Goal: Find specific page/section: Locate item on page

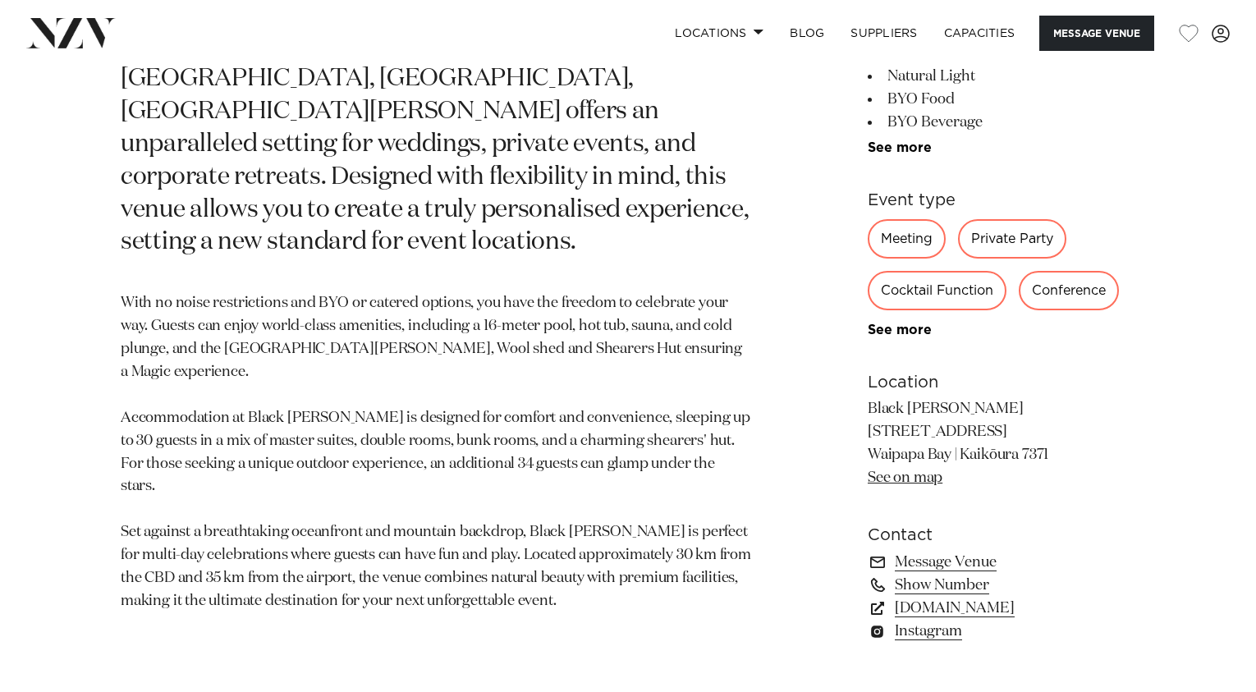
scroll to position [936, 0]
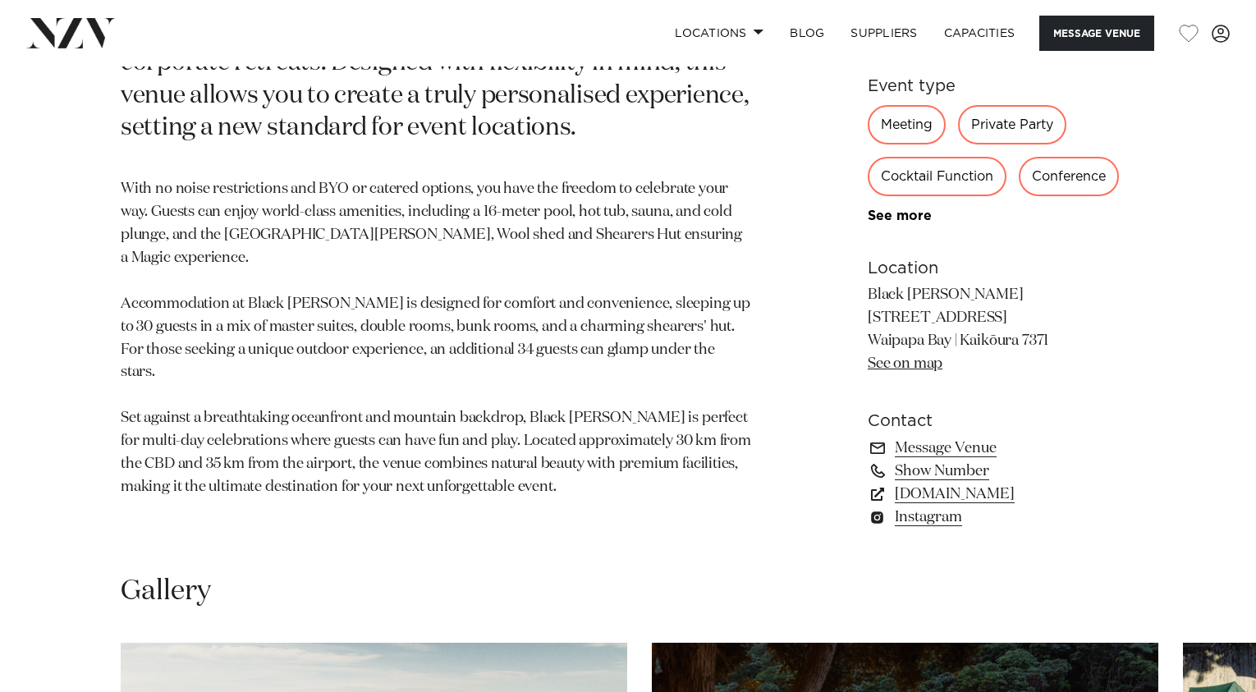
drag, startPoint x: 869, startPoint y: 319, endPoint x: 1008, endPoint y: 318, distance: 138.7
click at [1008, 318] on p "Black [PERSON_NAME] [STREET_ADDRESS] [GEOGRAPHIC_DATA] | [GEOGRAPHIC_DATA] 7371…" at bounding box center [1002, 330] width 268 height 92
copy p "[STREET_ADDRESS]"
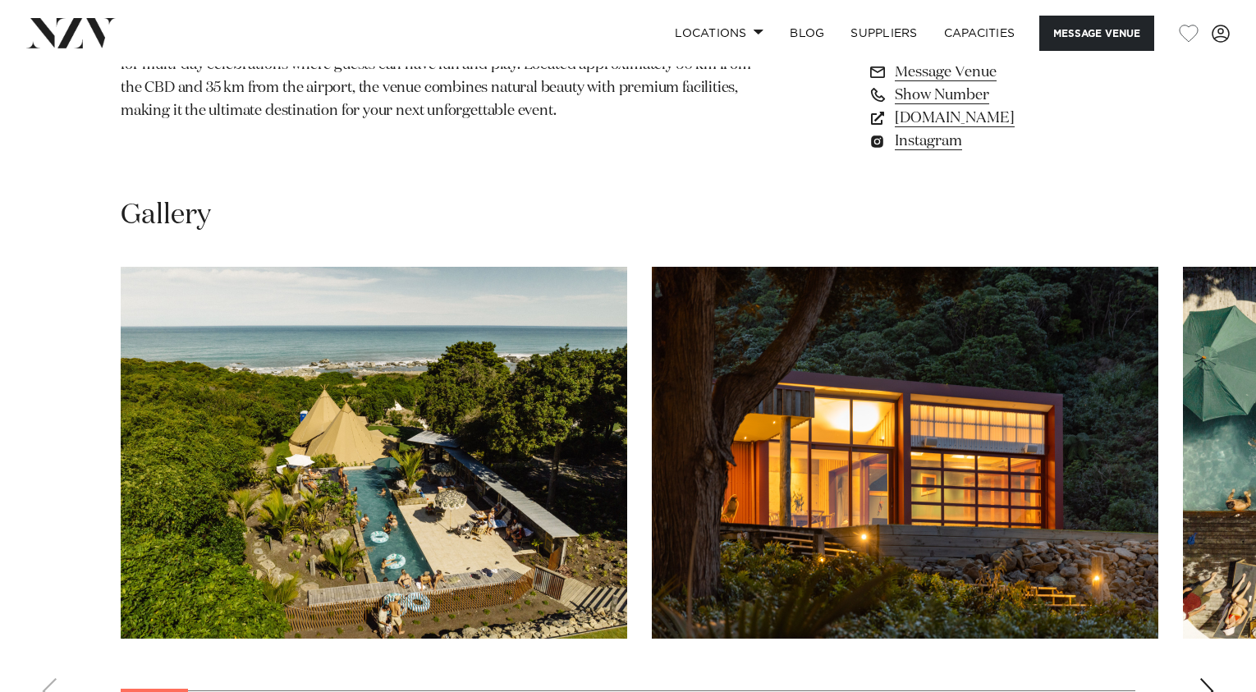
scroll to position [1368, 0]
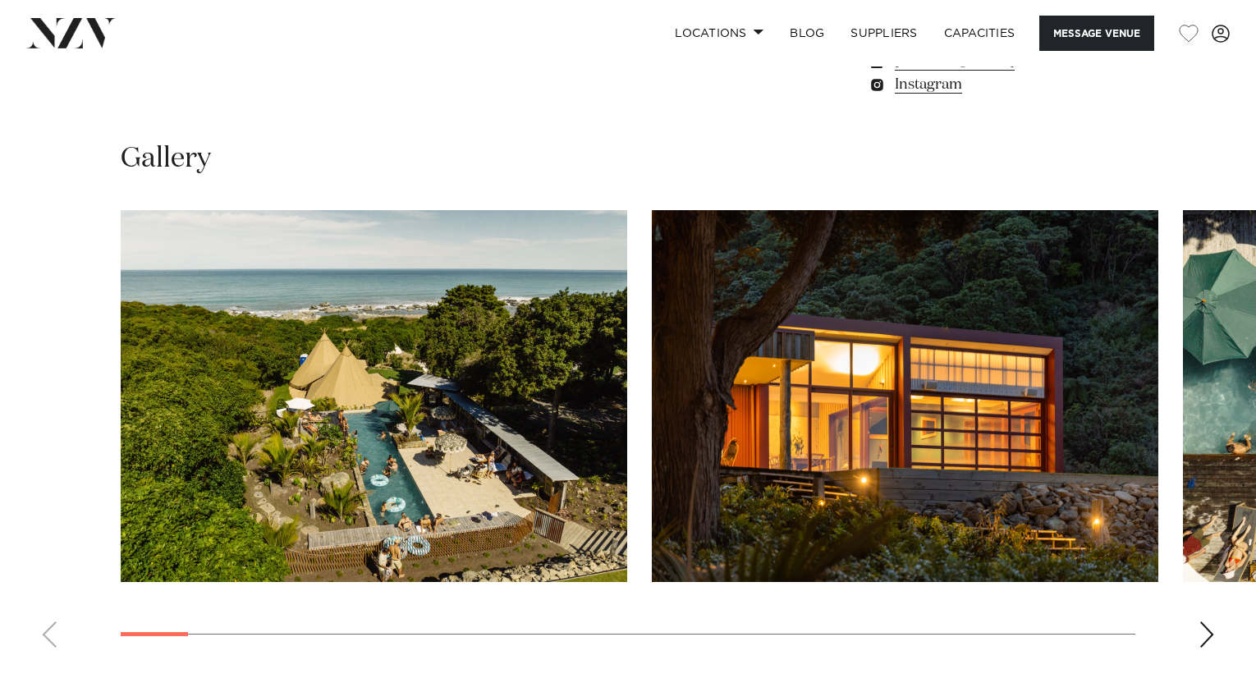
click at [1194, 629] on swiper-container at bounding box center [628, 435] width 1256 height 451
click at [1200, 634] on div "Next slide" at bounding box center [1206, 634] width 16 height 26
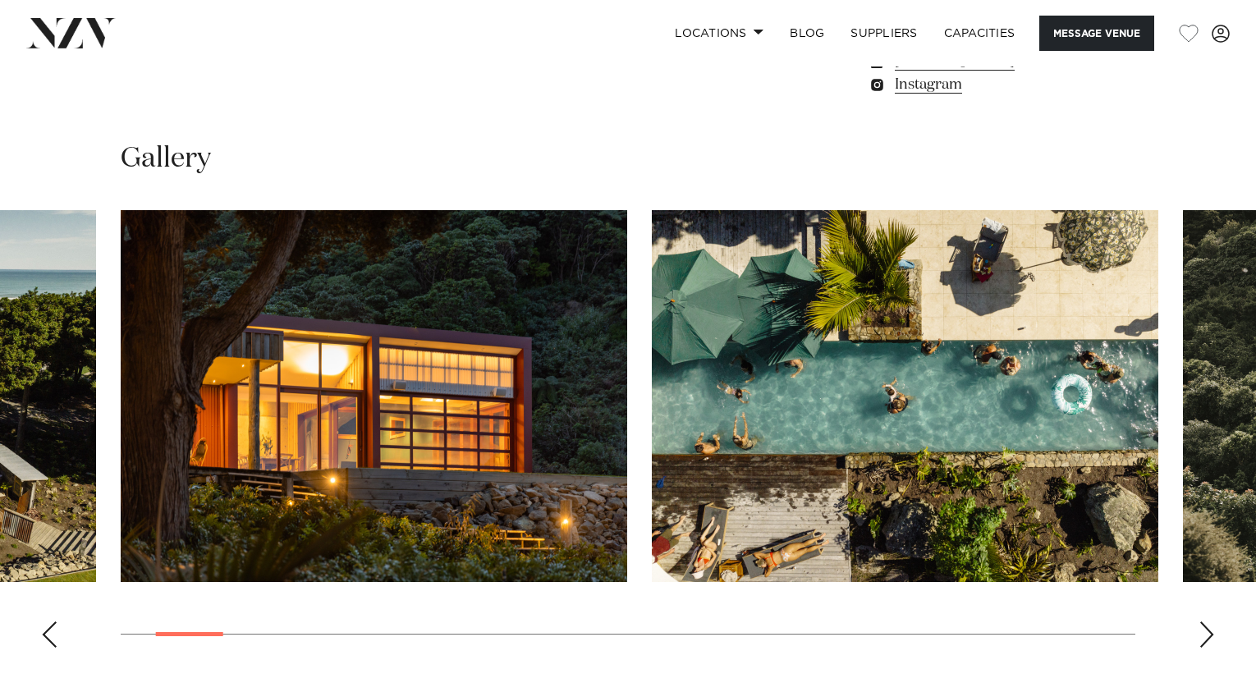
click at [1200, 634] on div "Next slide" at bounding box center [1206, 634] width 16 height 26
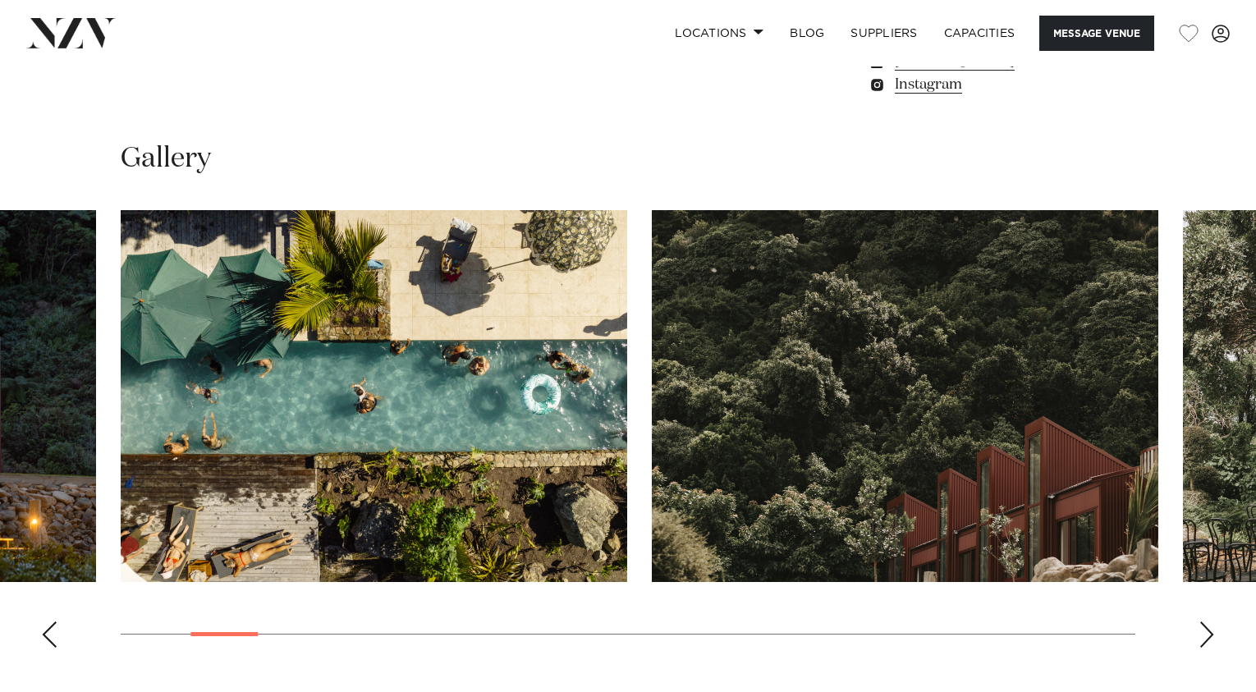
click at [1200, 634] on div "Next slide" at bounding box center [1206, 634] width 16 height 26
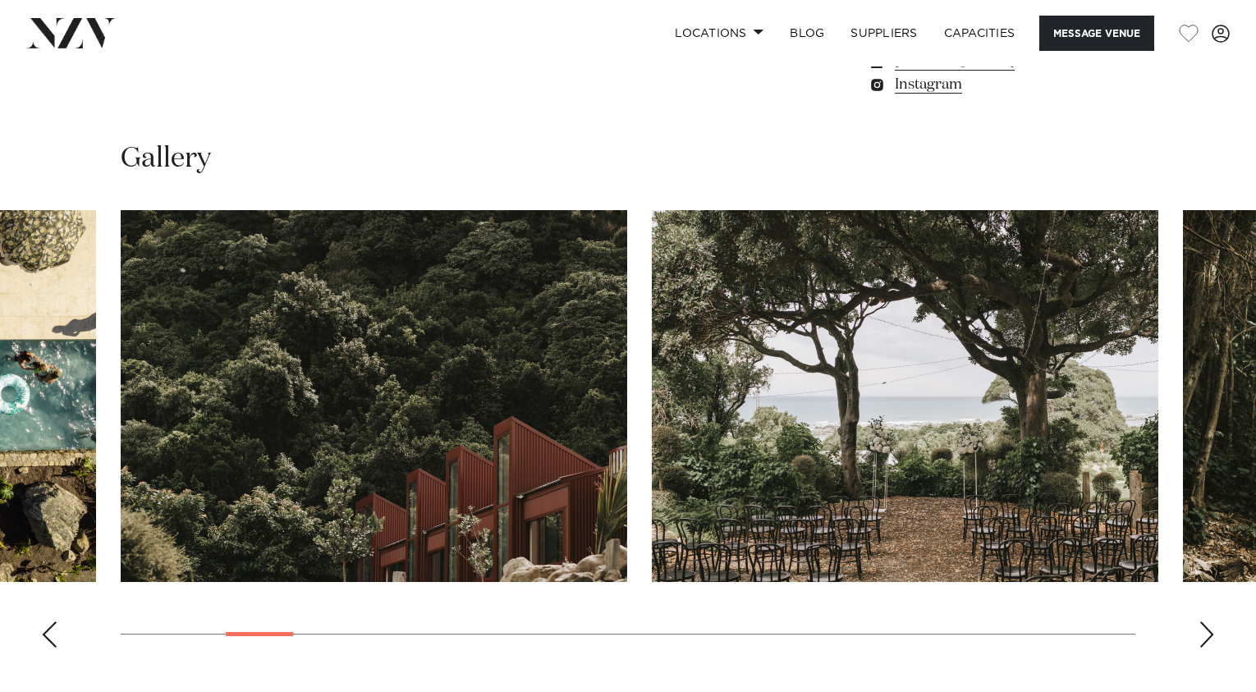
click at [1200, 634] on div "Next slide" at bounding box center [1206, 634] width 16 height 26
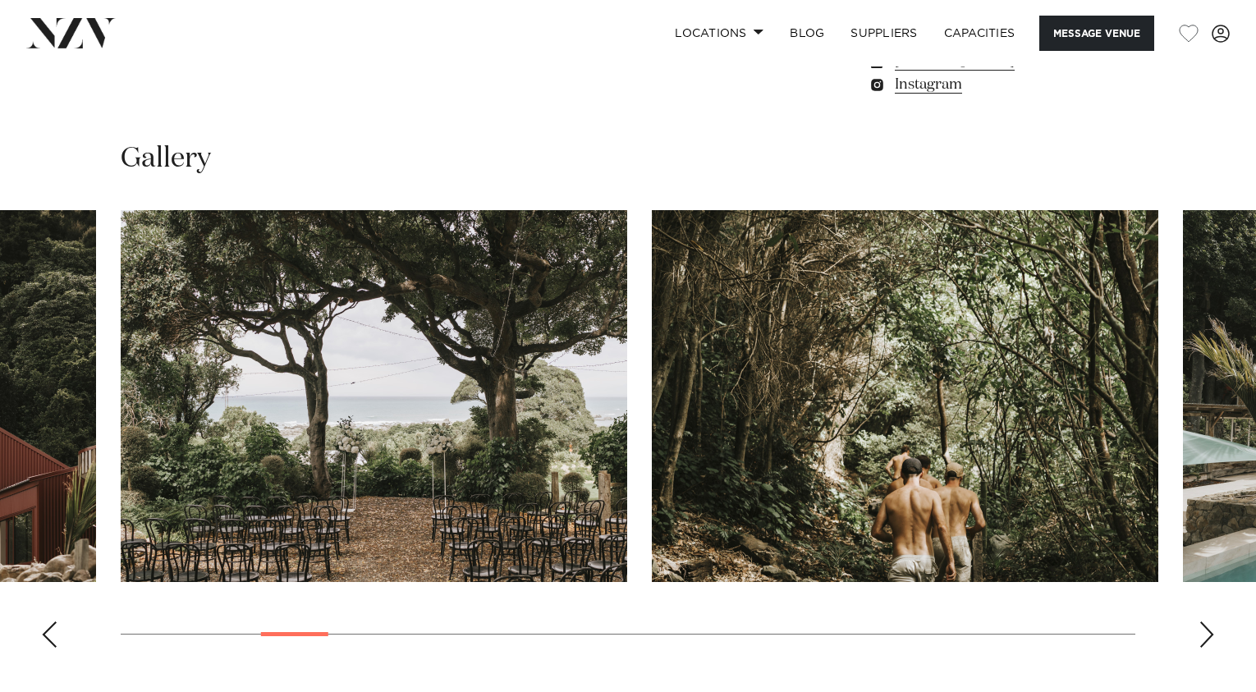
click at [1200, 634] on div "Next slide" at bounding box center [1206, 634] width 16 height 26
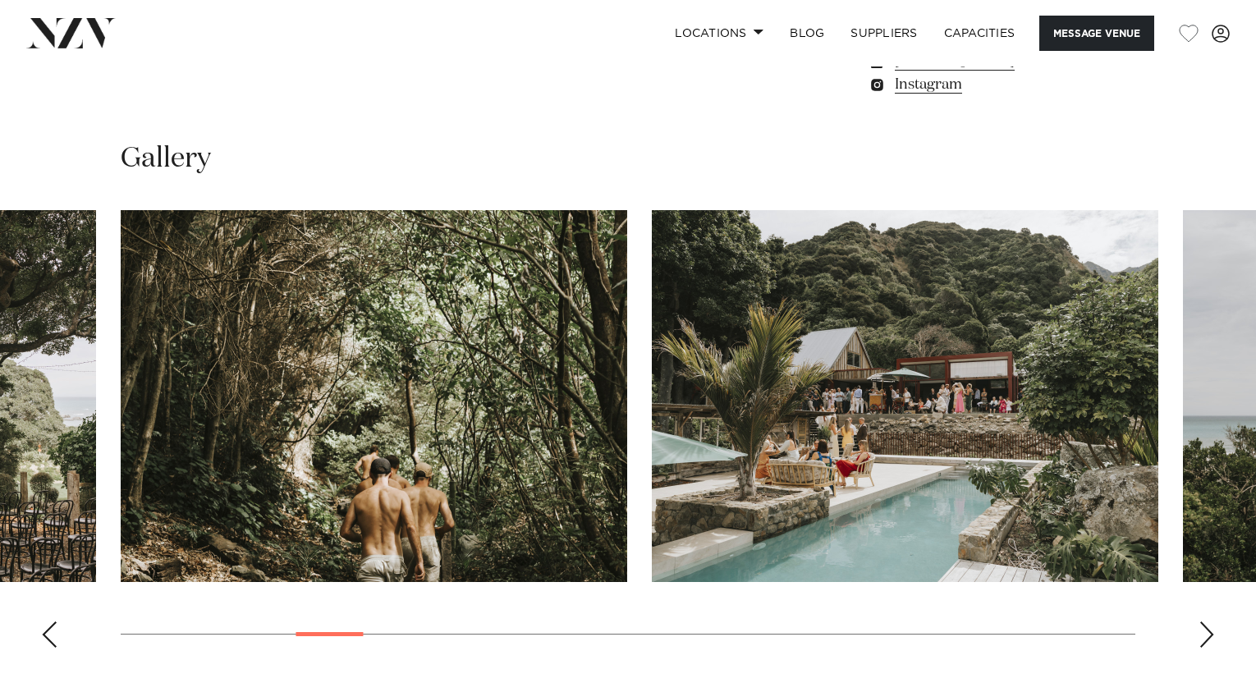
click at [1200, 634] on div "Next slide" at bounding box center [1206, 634] width 16 height 26
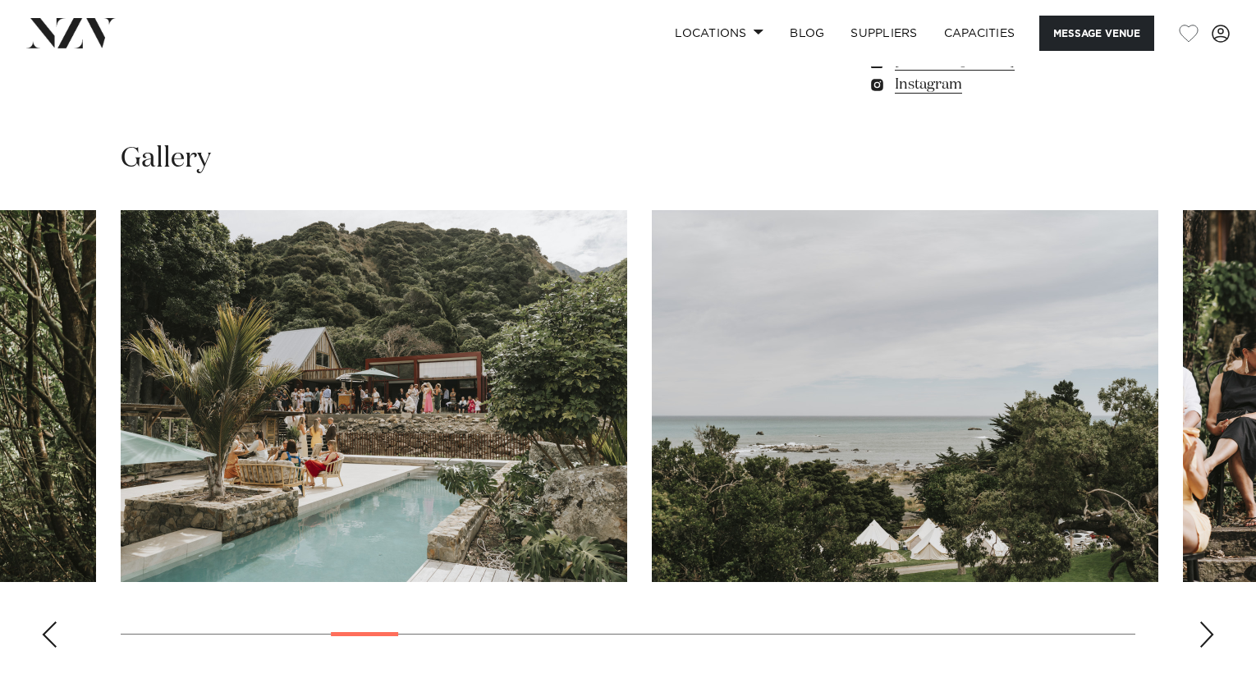
click at [1200, 634] on div "Next slide" at bounding box center [1206, 634] width 16 height 26
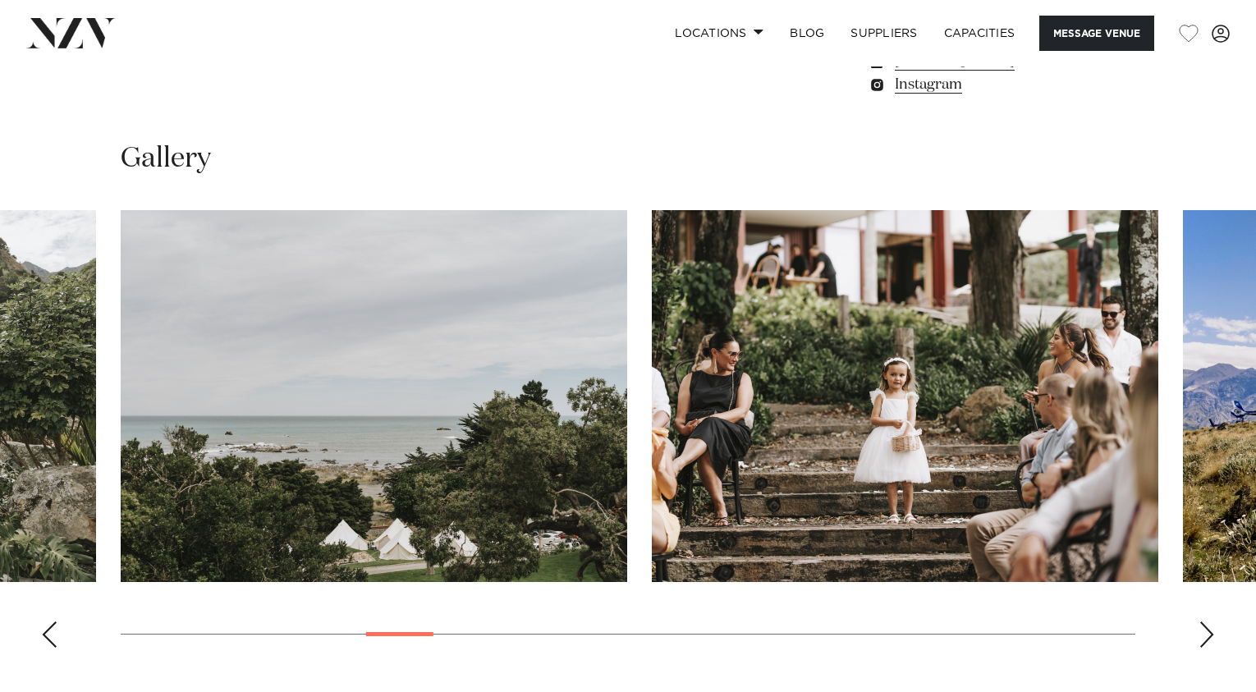
click at [1200, 634] on div "Next slide" at bounding box center [1206, 634] width 16 height 26
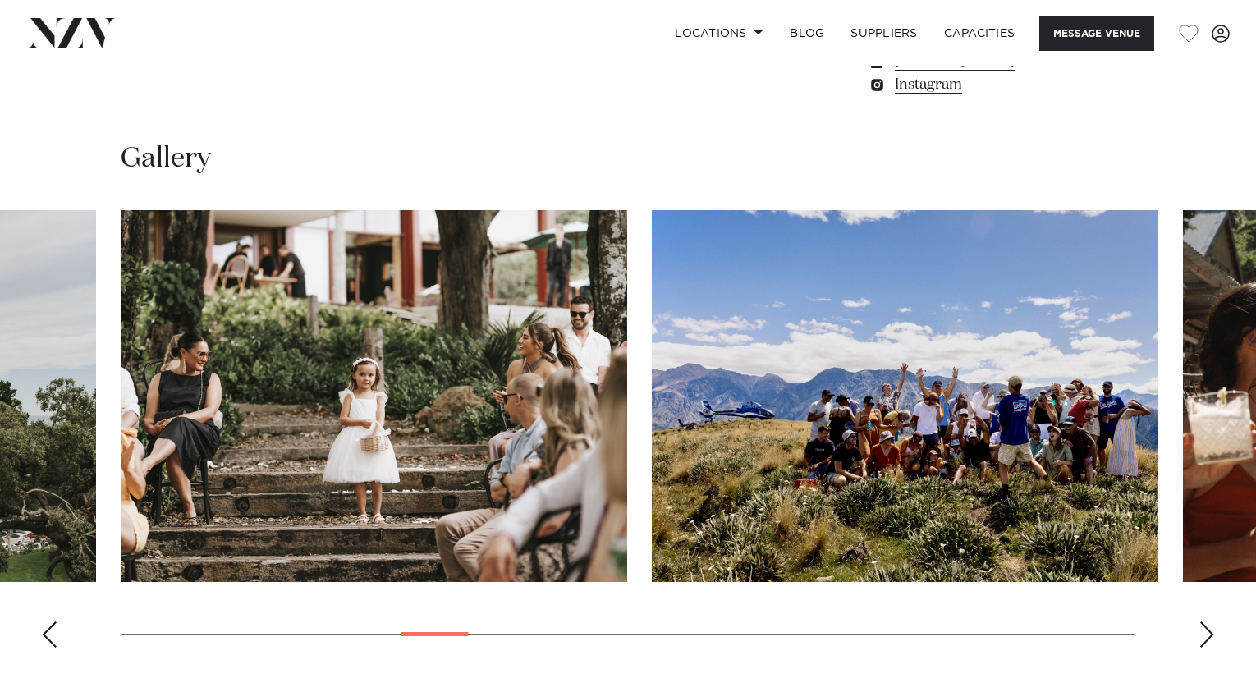
click at [1200, 634] on div "Next slide" at bounding box center [1206, 634] width 16 height 26
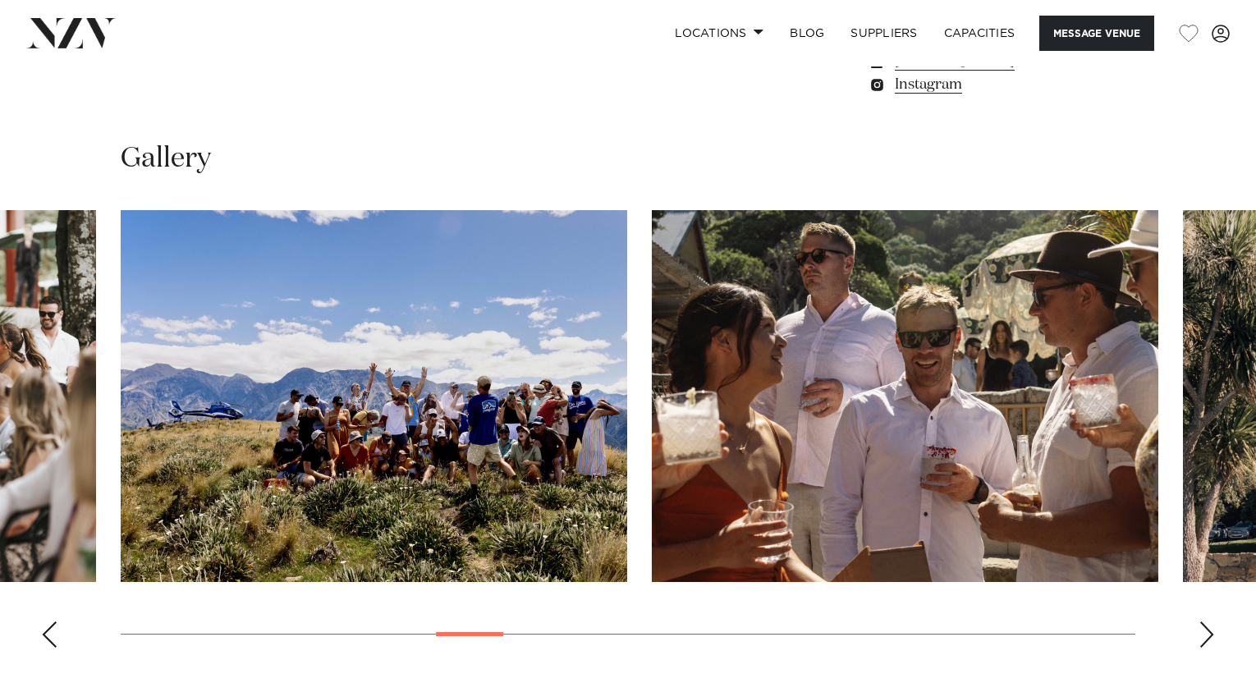
click at [1200, 634] on div "Next slide" at bounding box center [1206, 634] width 16 height 26
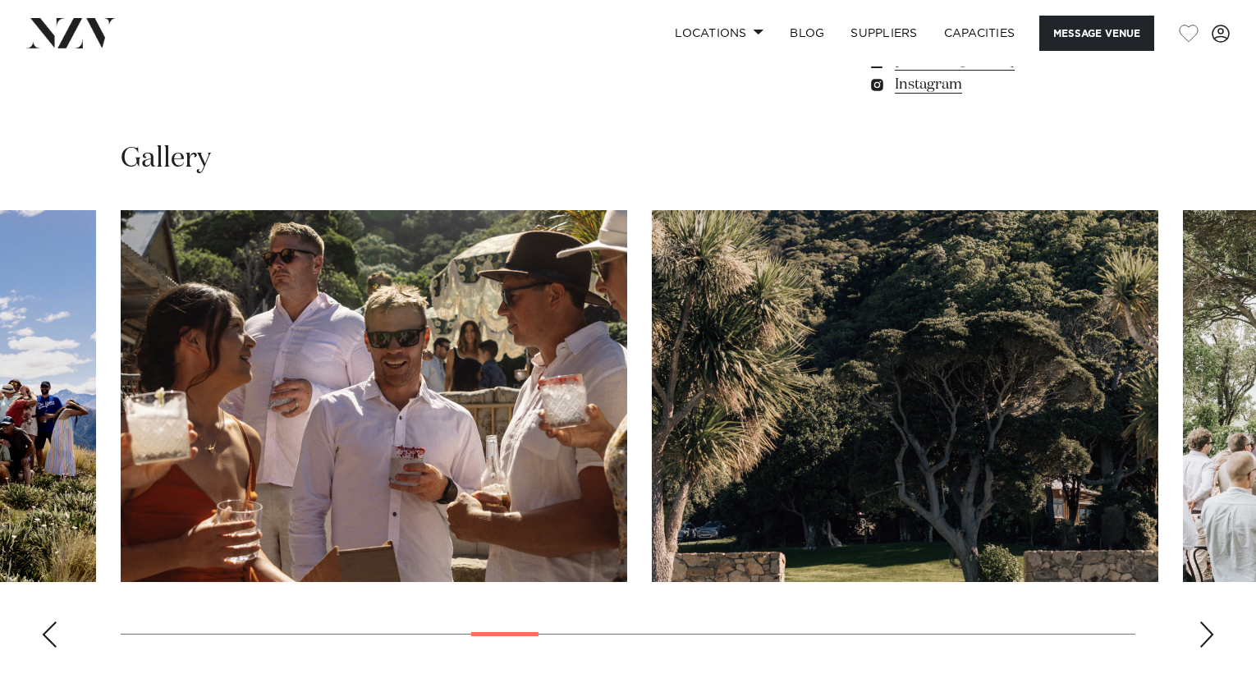
click at [1200, 634] on div "Next slide" at bounding box center [1206, 634] width 16 height 26
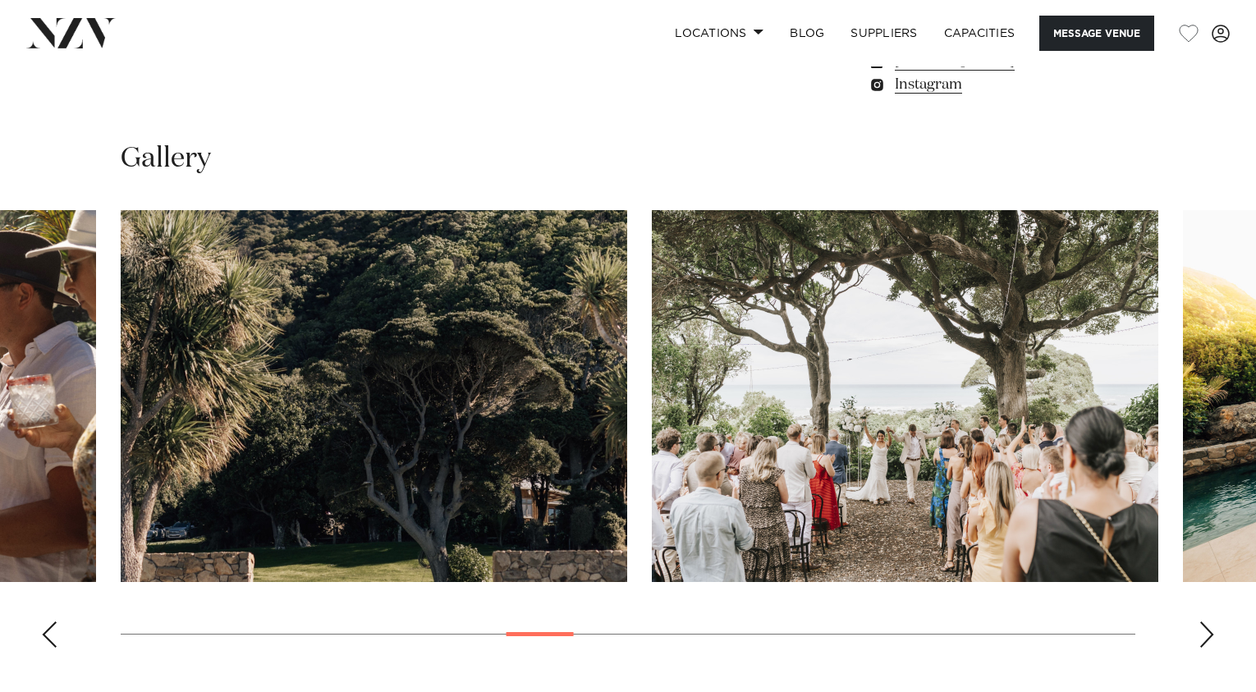
click at [1200, 634] on div "Next slide" at bounding box center [1206, 634] width 16 height 26
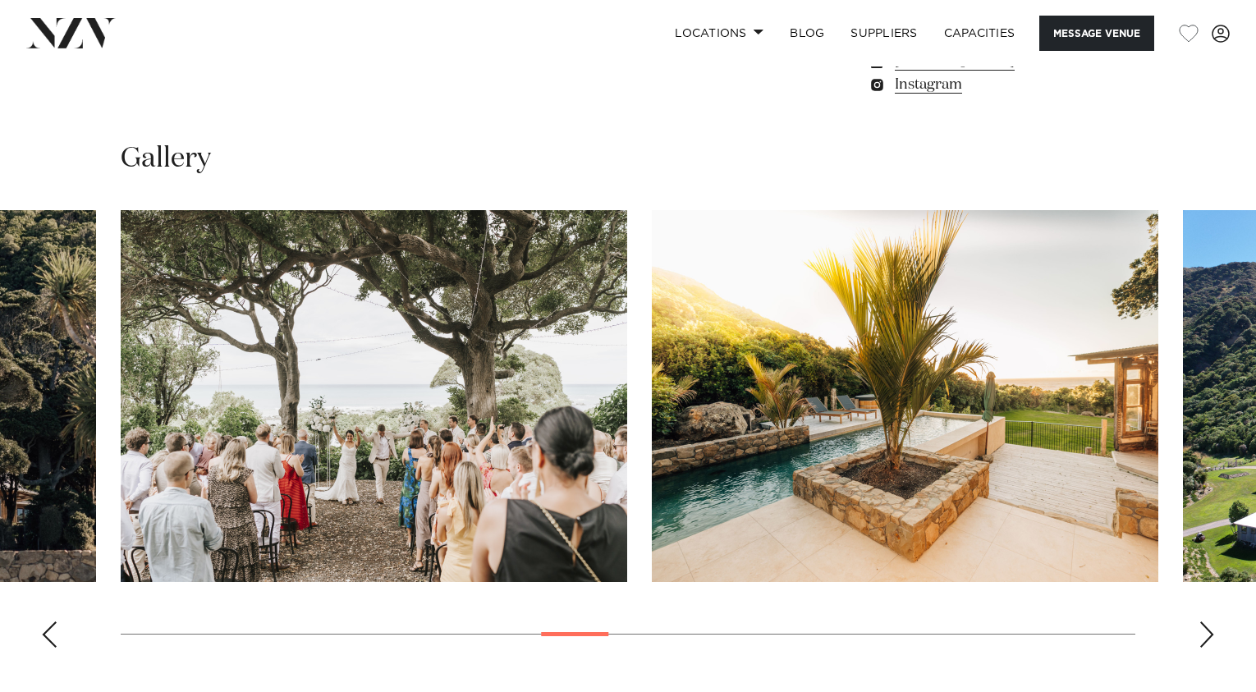
click at [1200, 634] on div "Next slide" at bounding box center [1206, 634] width 16 height 26
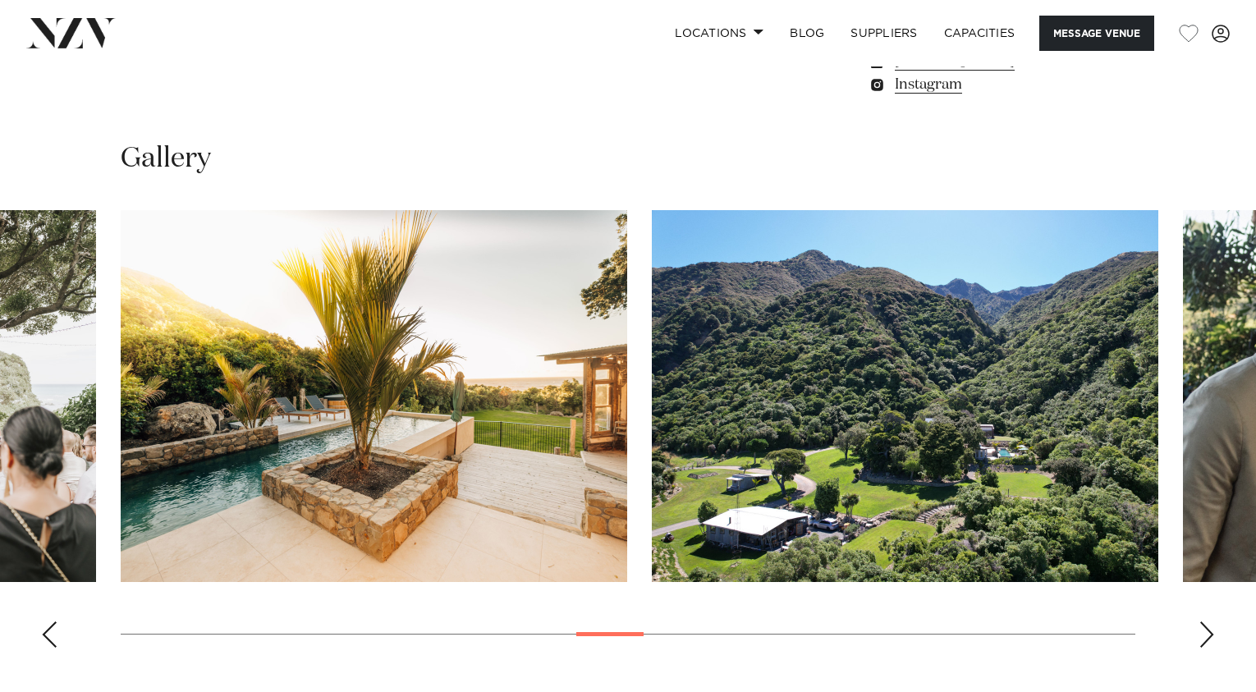
click at [1200, 634] on div "Next slide" at bounding box center [1206, 634] width 16 height 26
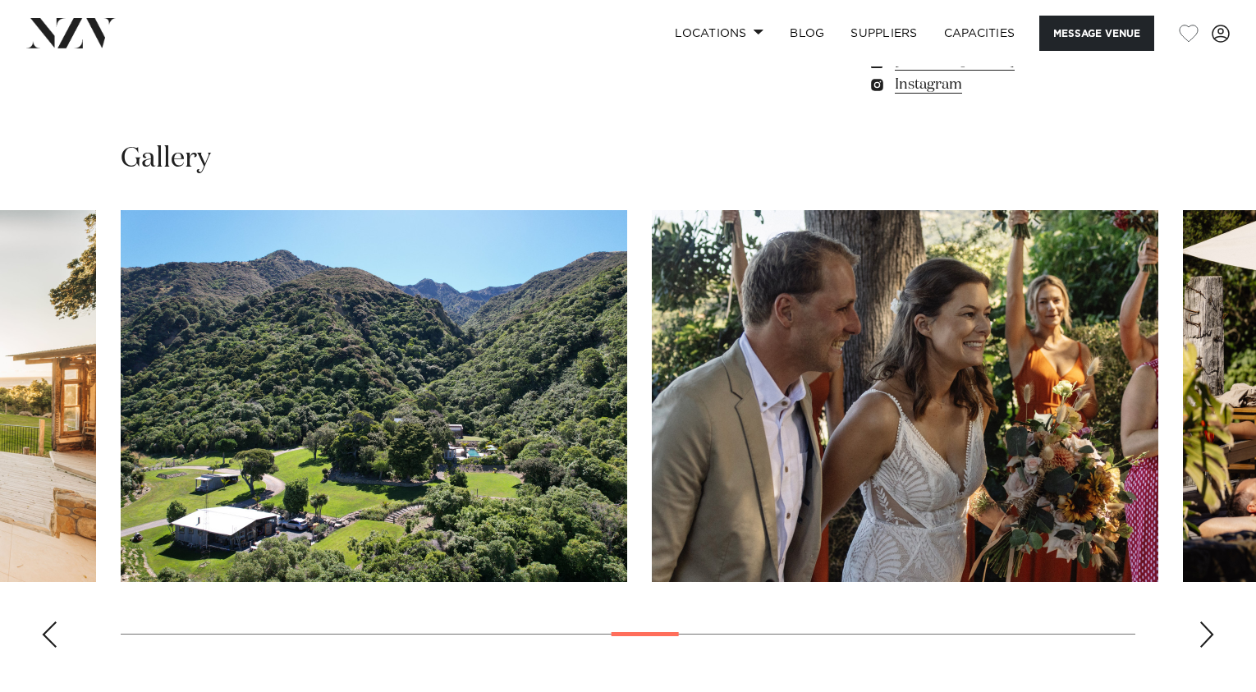
click at [1200, 634] on div "Next slide" at bounding box center [1206, 634] width 16 height 26
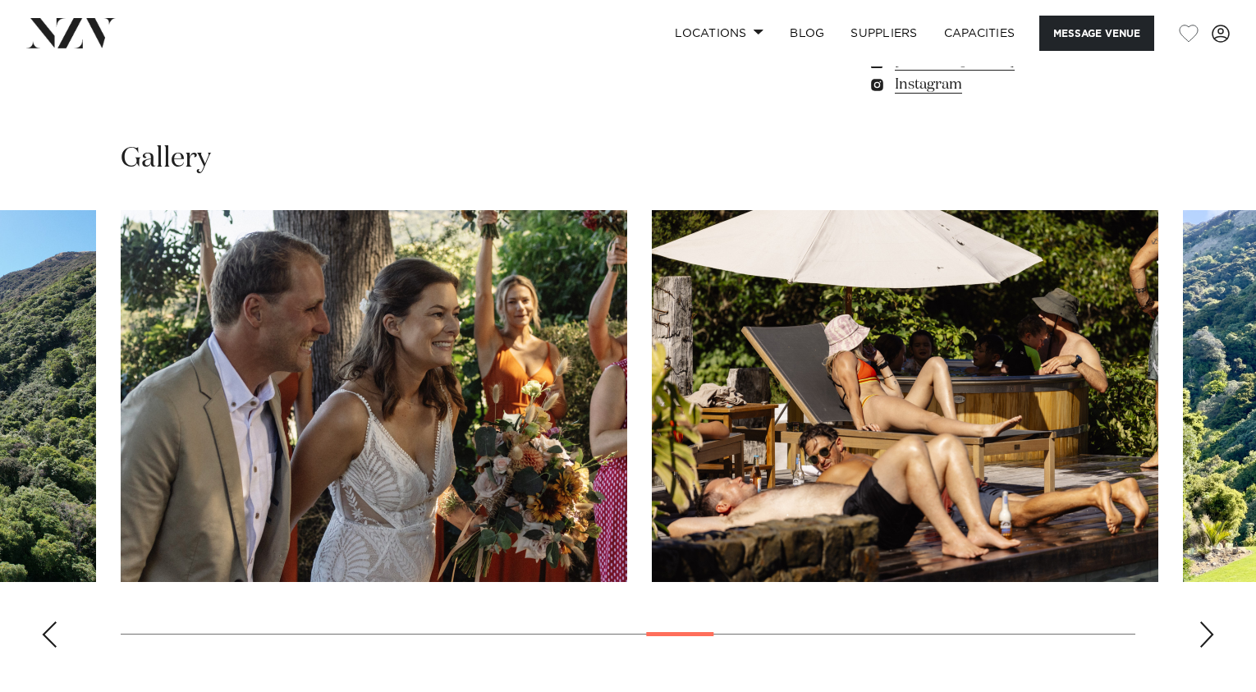
click at [1200, 634] on div "Next slide" at bounding box center [1206, 634] width 16 height 26
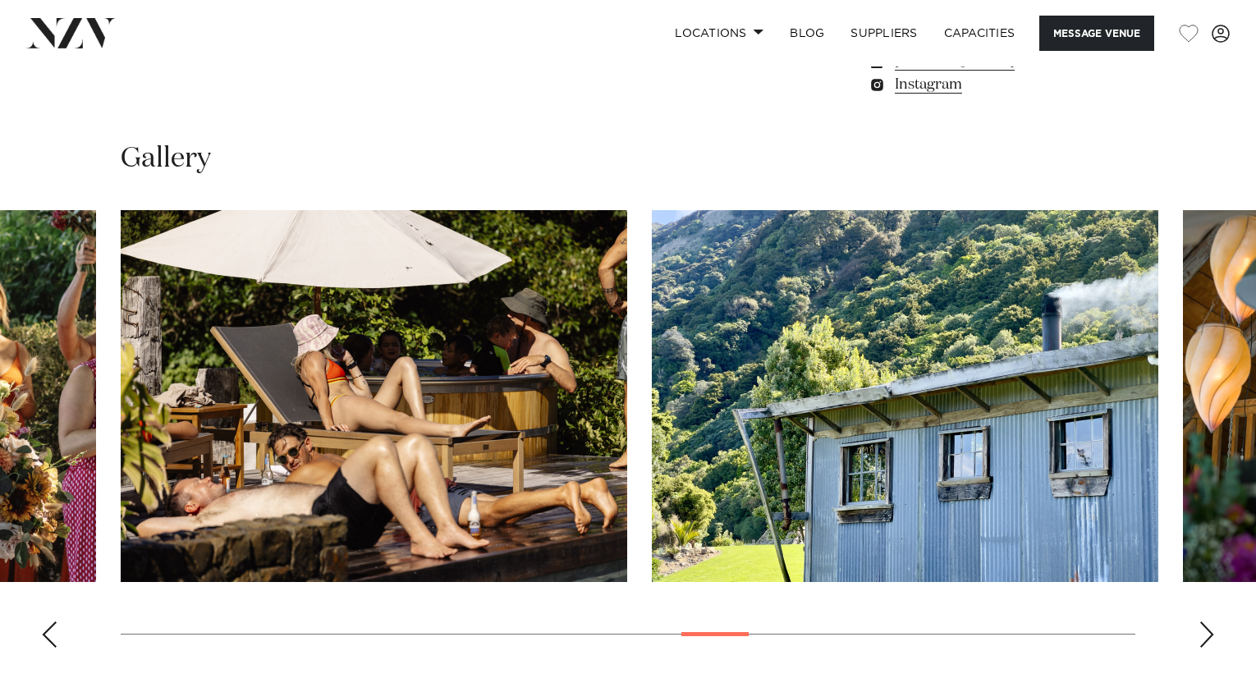
click at [1200, 634] on div "Next slide" at bounding box center [1206, 634] width 16 height 26
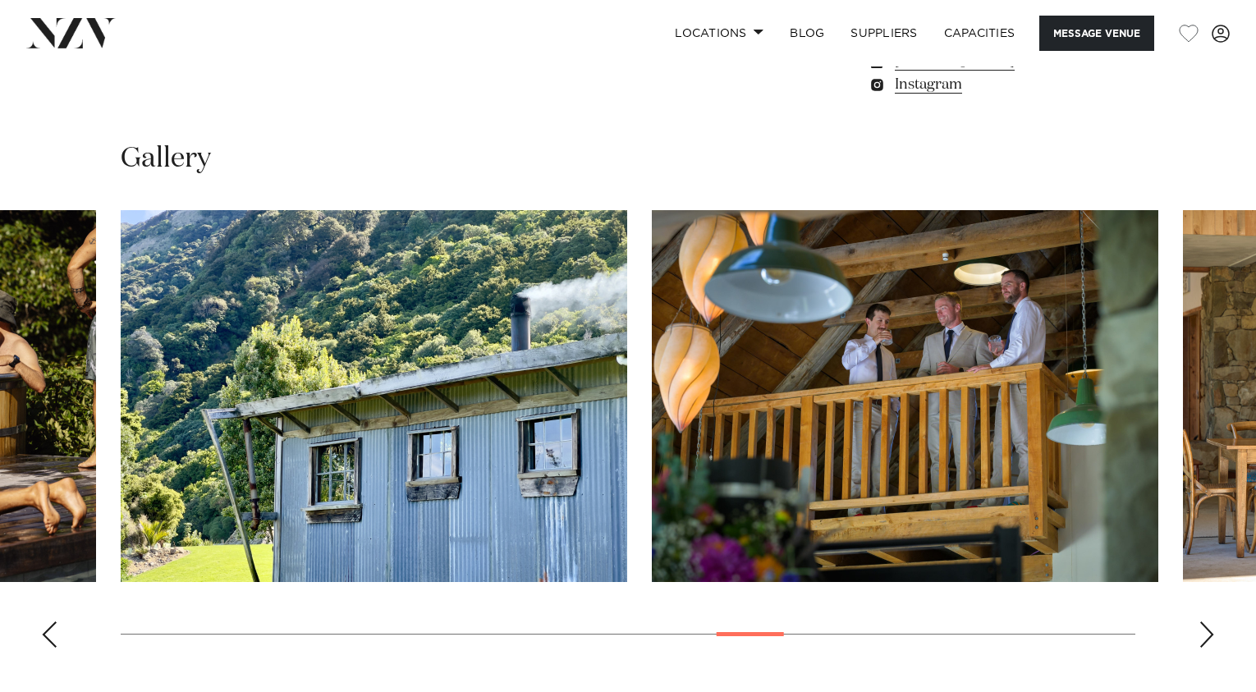
click at [1200, 634] on div "Next slide" at bounding box center [1206, 634] width 16 height 26
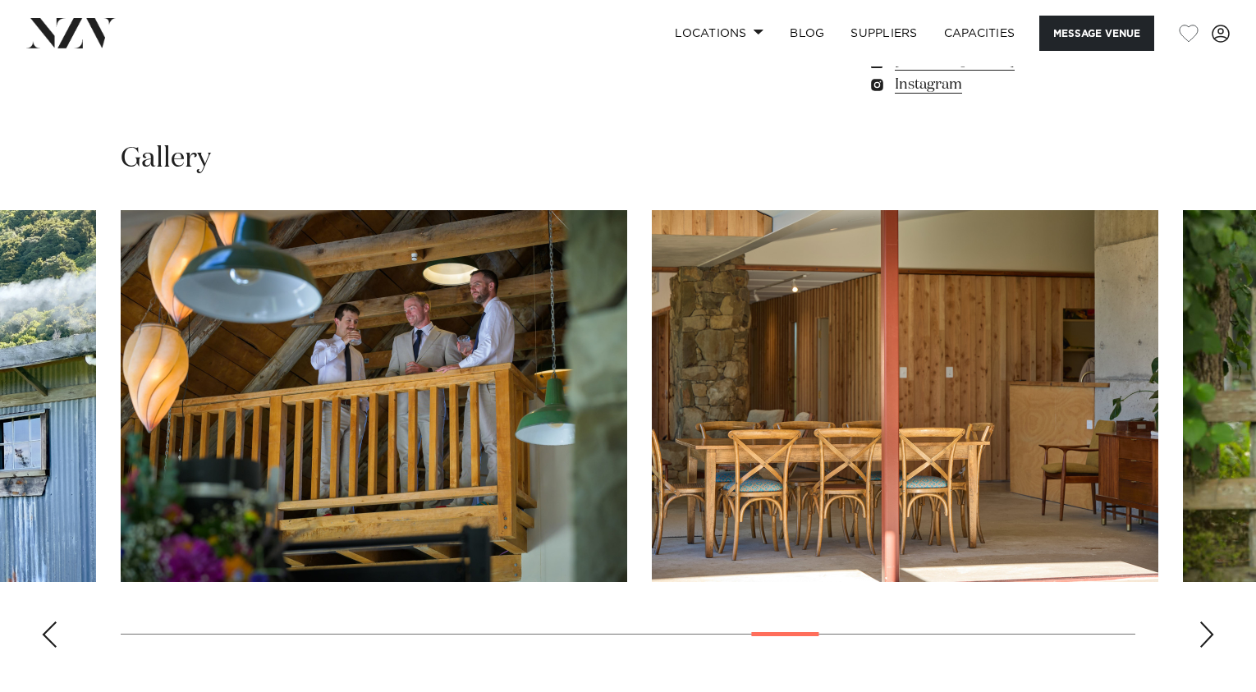
click at [1200, 634] on div "Next slide" at bounding box center [1206, 634] width 16 height 26
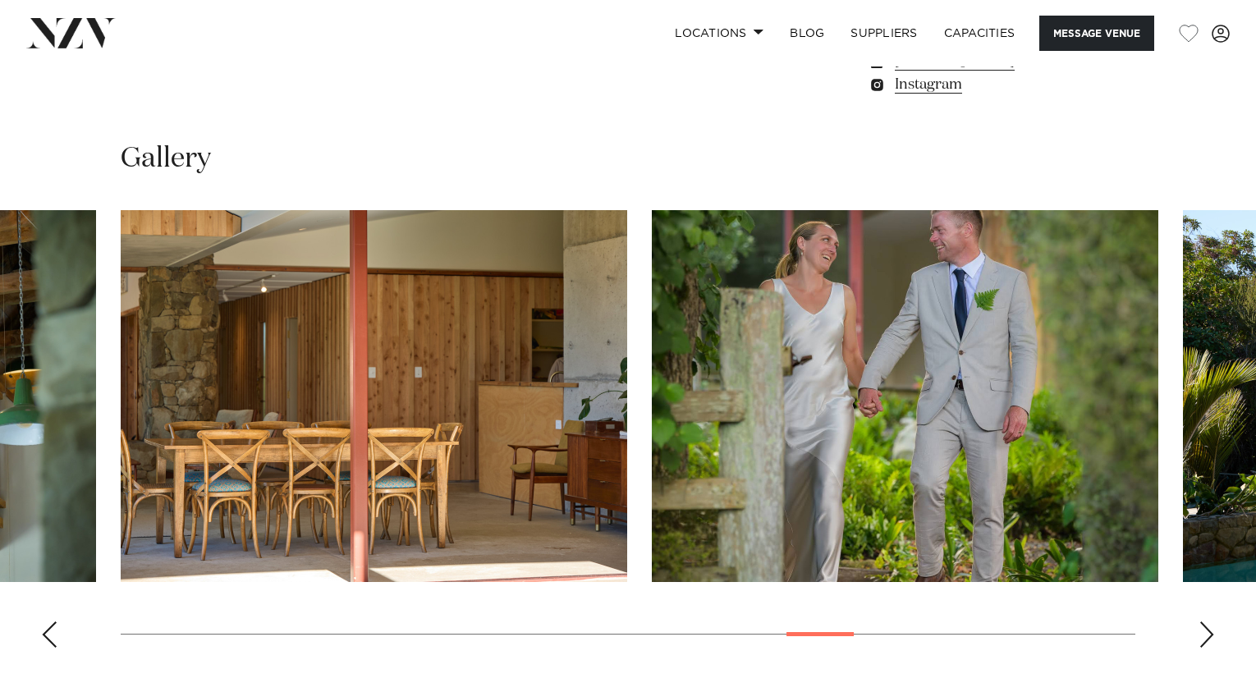
click at [1200, 634] on div "Next slide" at bounding box center [1206, 634] width 16 height 26
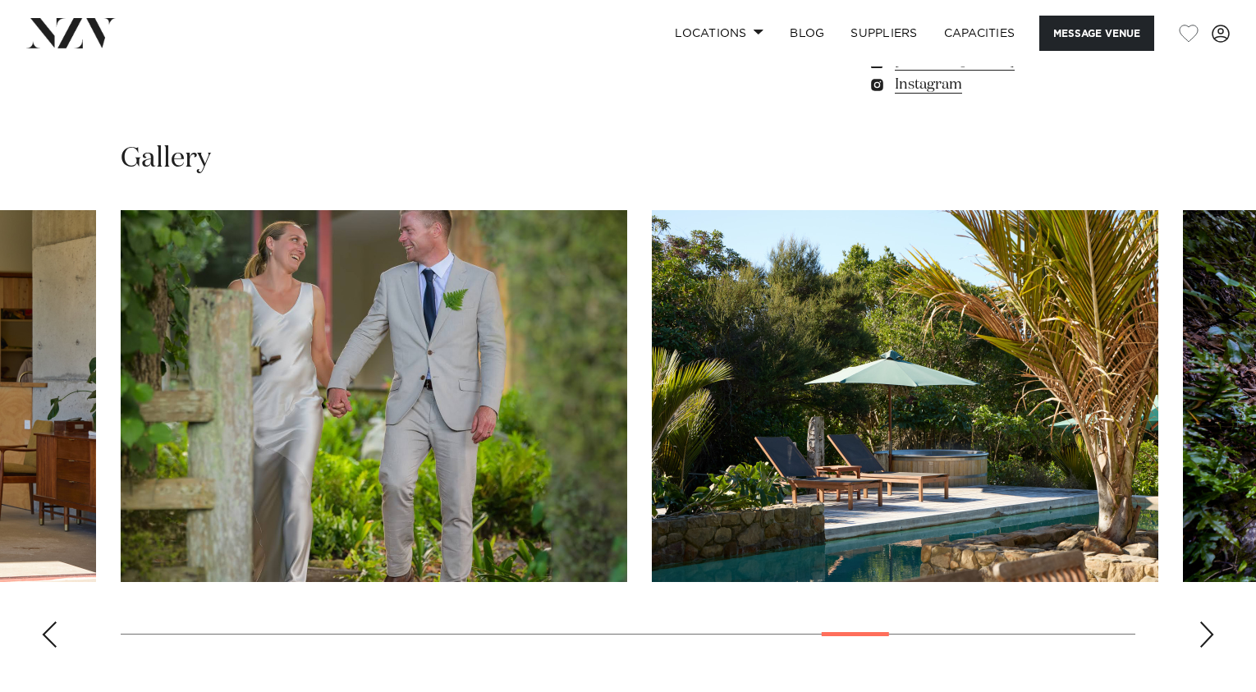
click at [1200, 634] on div "Next slide" at bounding box center [1206, 634] width 16 height 26
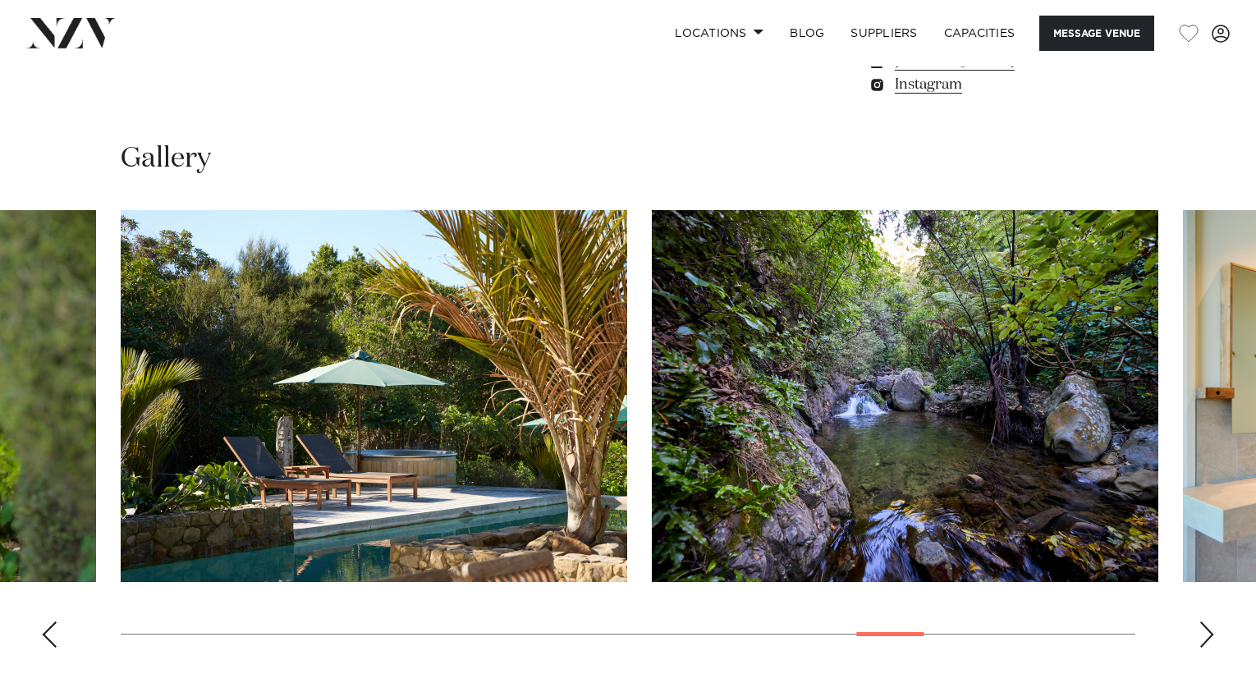
click at [1200, 634] on div "Next slide" at bounding box center [1206, 634] width 16 height 26
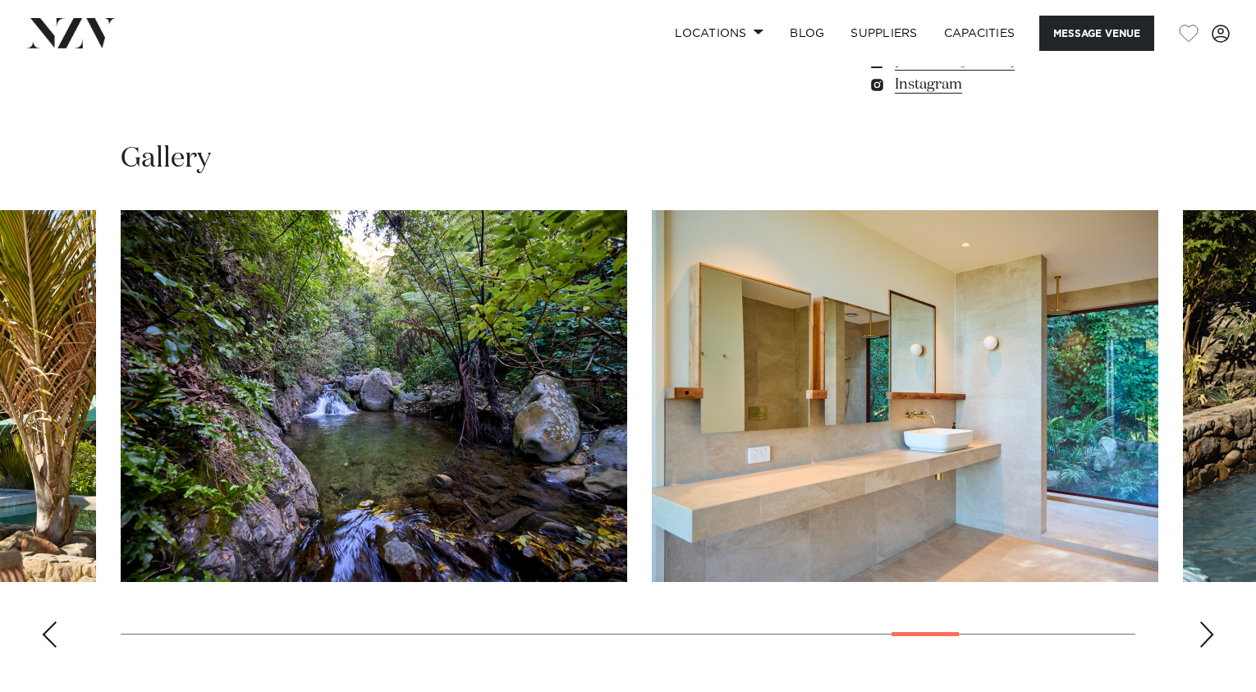
click at [1200, 634] on div "Next slide" at bounding box center [1206, 634] width 16 height 26
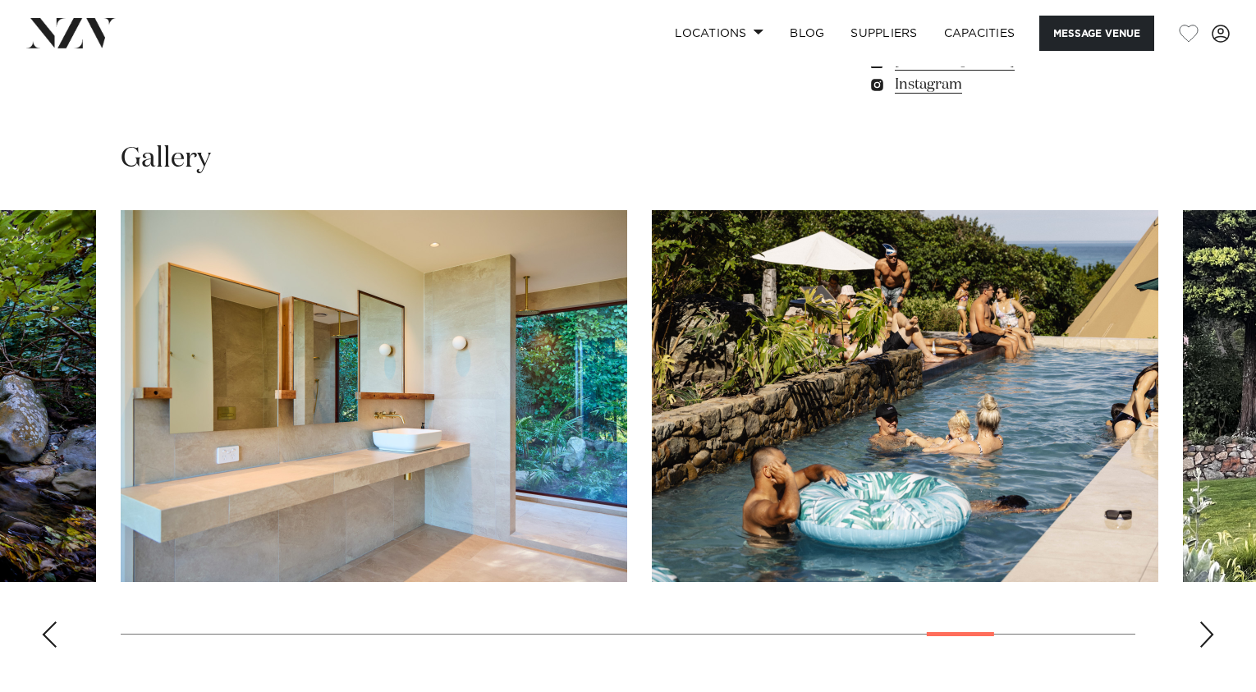
click at [1200, 634] on div "Next slide" at bounding box center [1206, 634] width 16 height 26
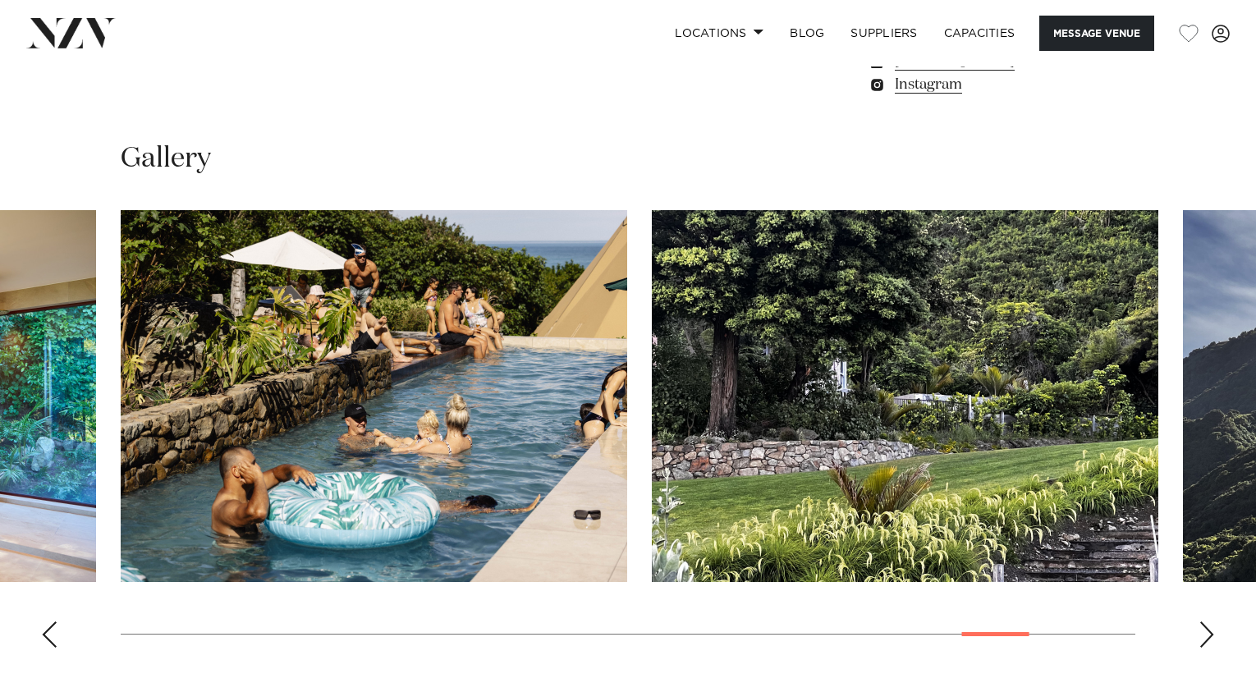
click at [1200, 634] on div "Next slide" at bounding box center [1206, 634] width 16 height 26
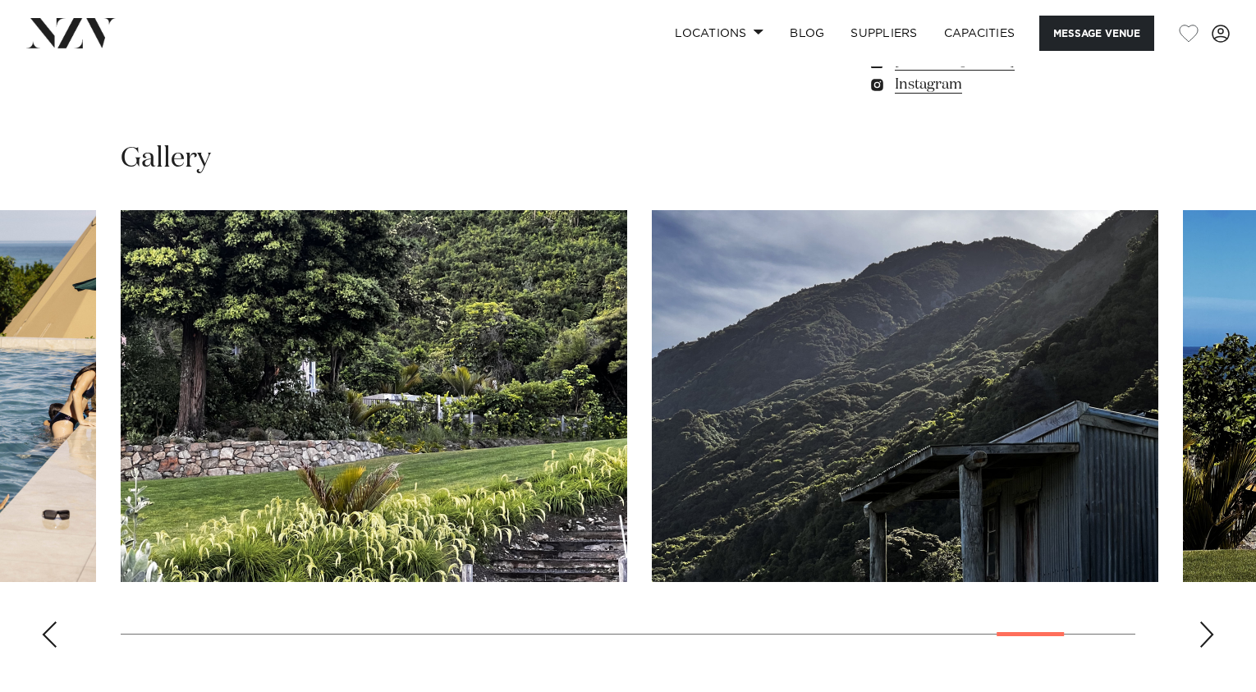
click at [1200, 634] on div "Next slide" at bounding box center [1206, 634] width 16 height 26
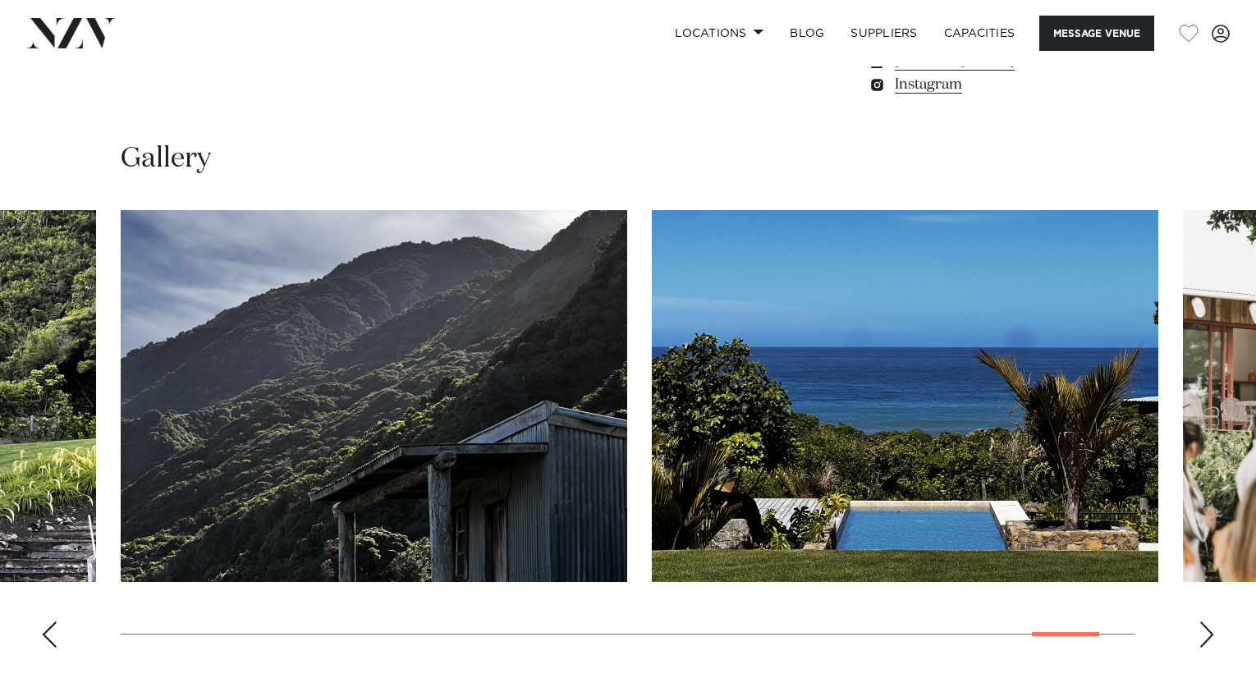
click at [1200, 634] on div "Next slide" at bounding box center [1206, 634] width 16 height 26
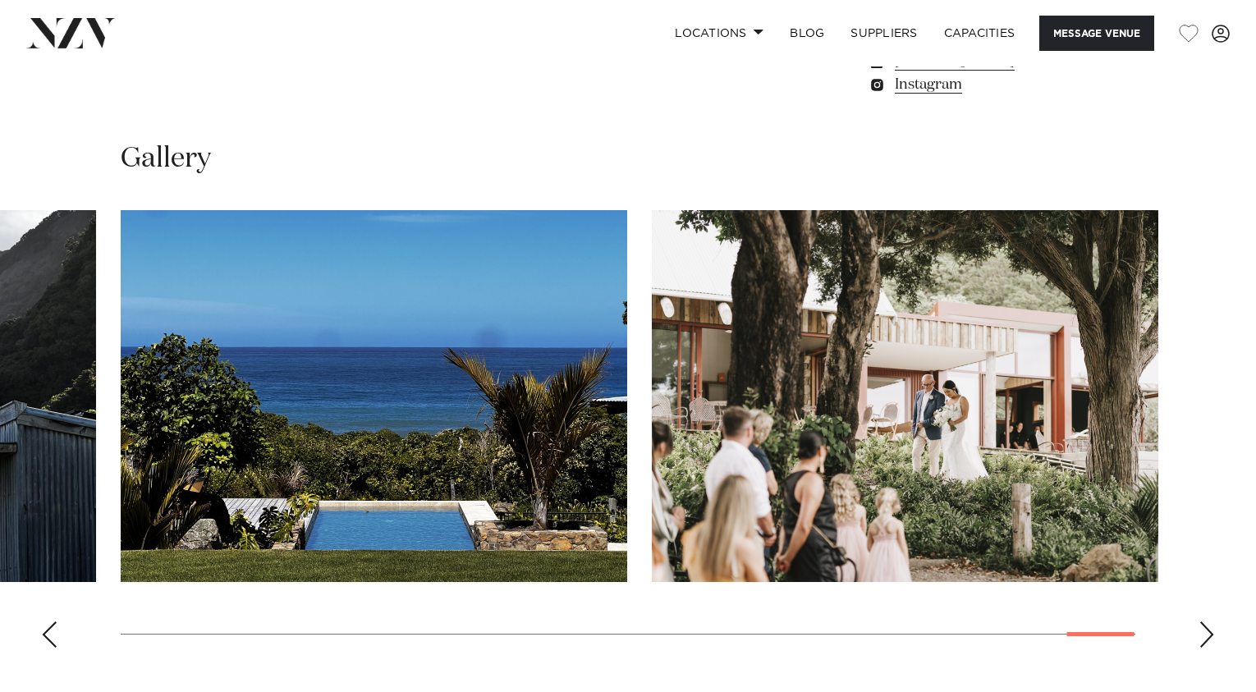
click at [1200, 634] on div "Next slide" at bounding box center [1206, 634] width 16 height 26
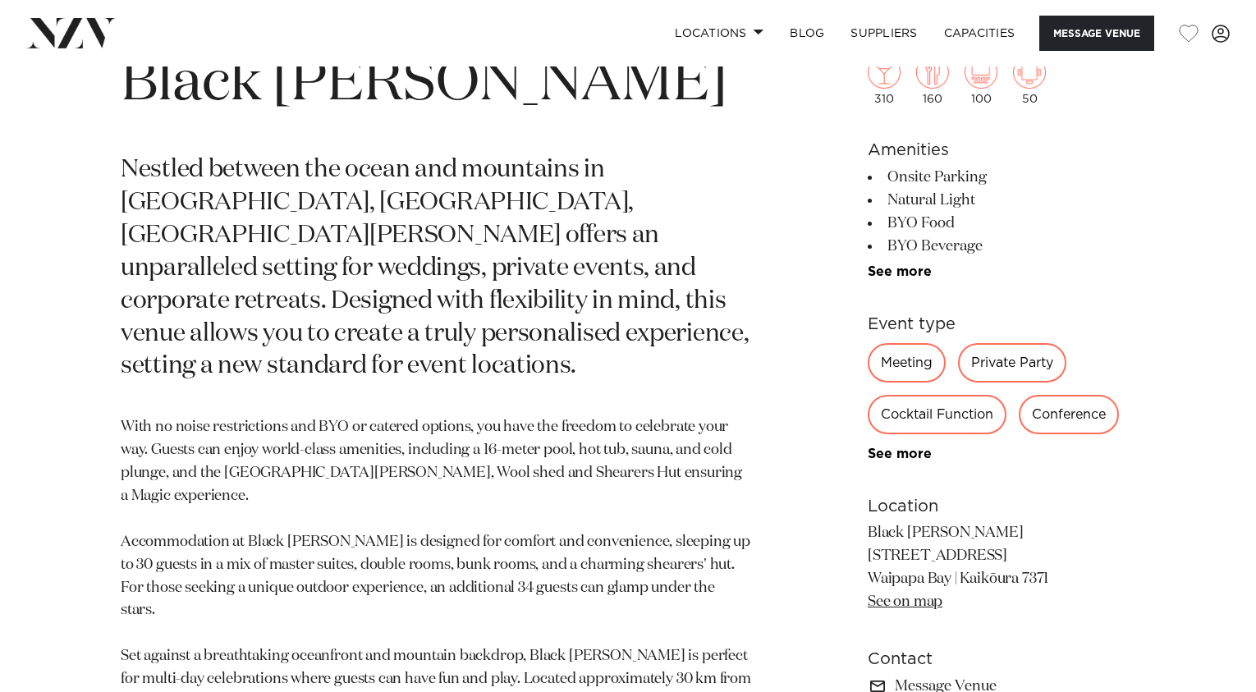
scroll to position [588, 0]
